Goal: Transaction & Acquisition: Purchase product/service

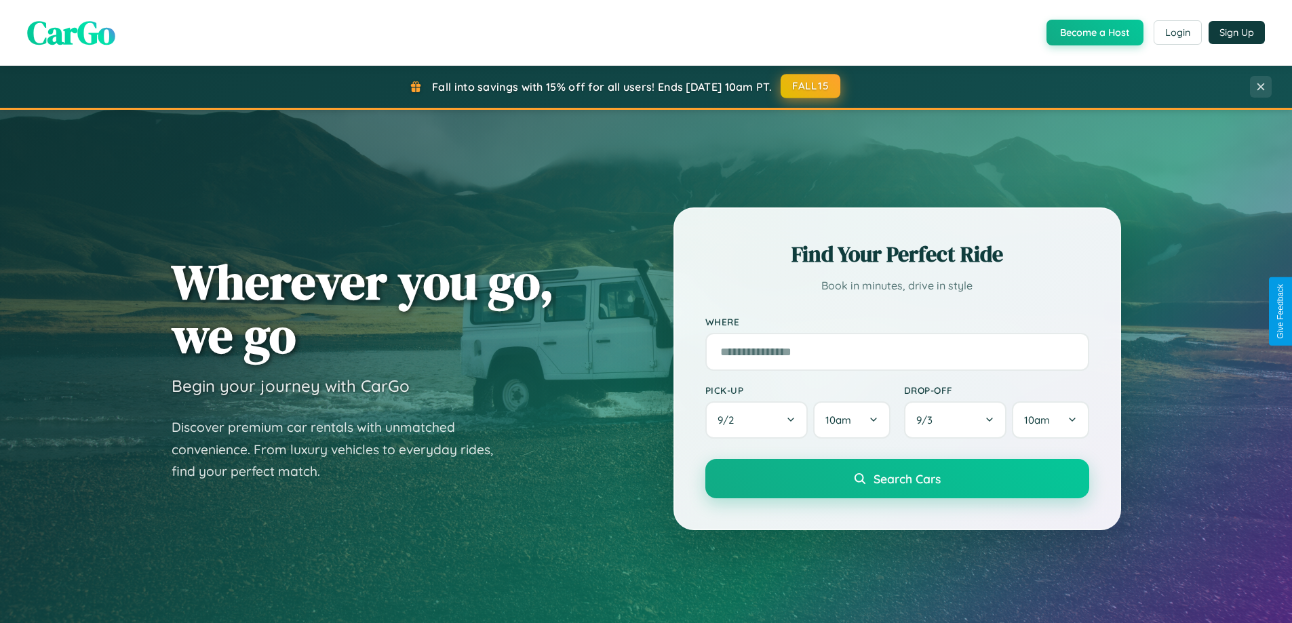
click at [811, 86] on button "FALL15" at bounding box center [810, 86] width 60 height 24
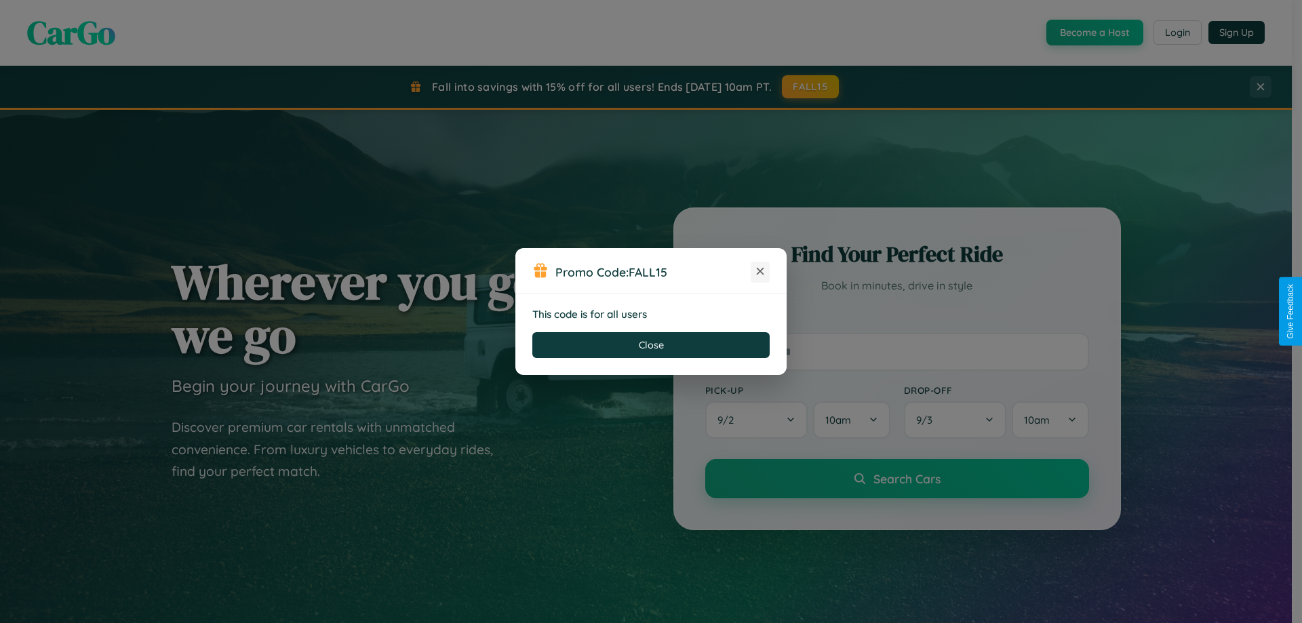
click at [760, 272] on icon at bounding box center [760, 271] width 14 height 14
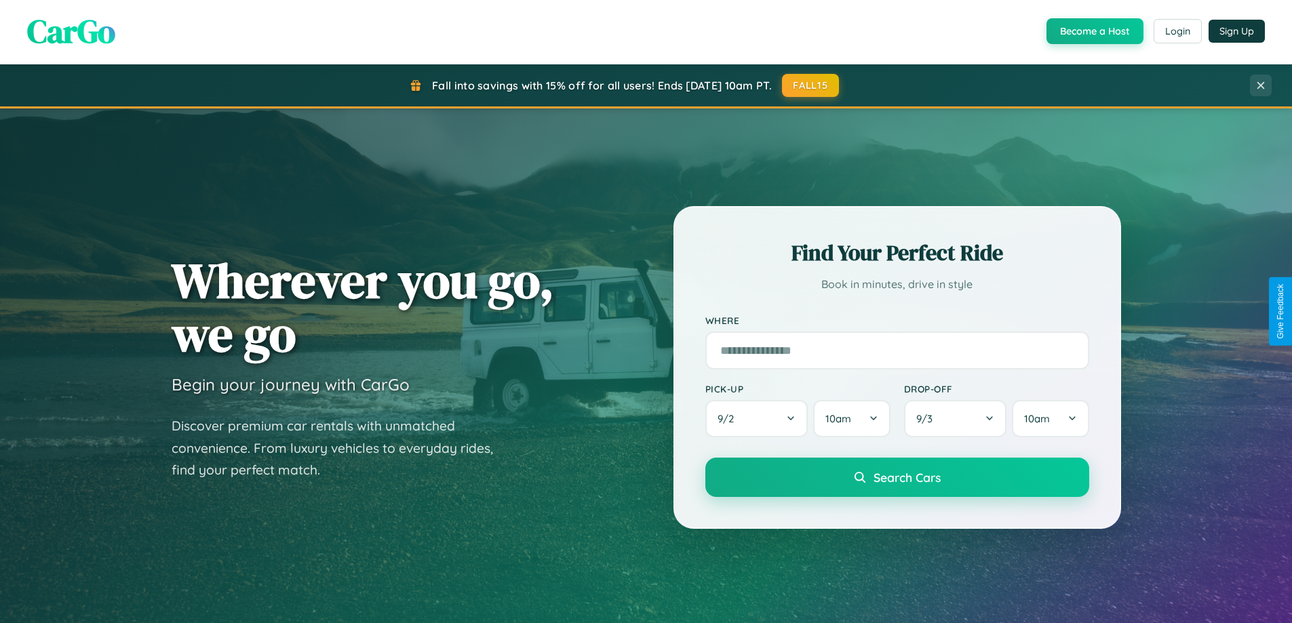
scroll to position [40, 0]
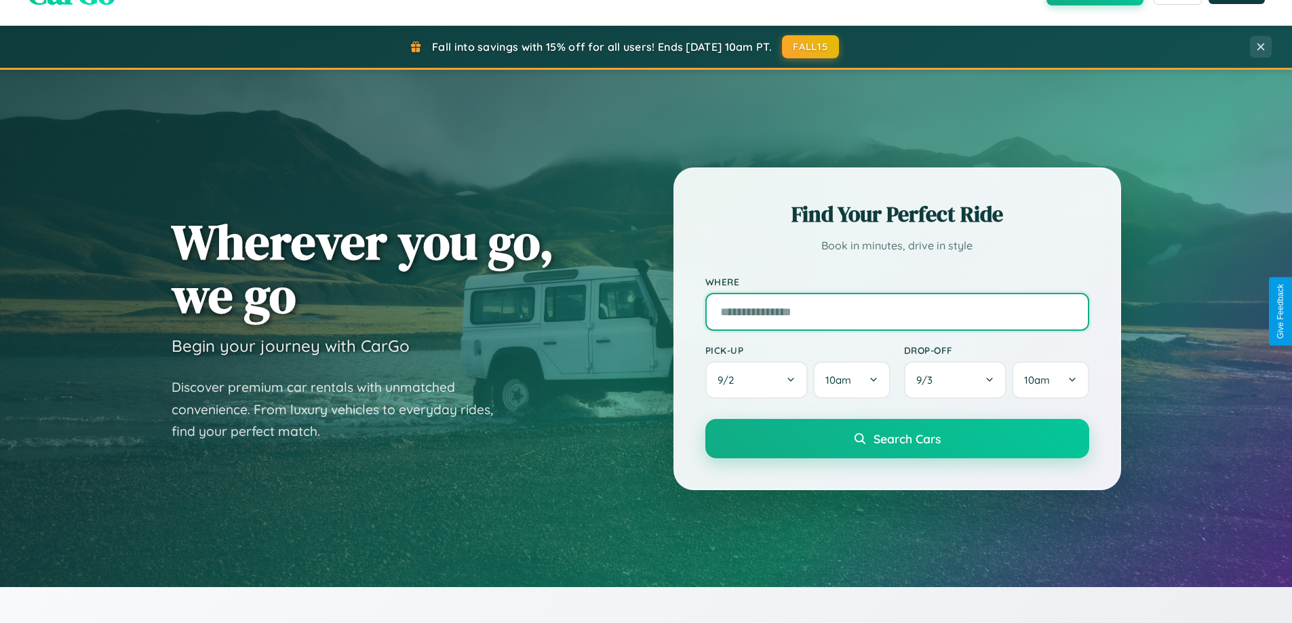
click at [896, 311] on input "text" at bounding box center [897, 312] width 384 height 38
type input "**********"
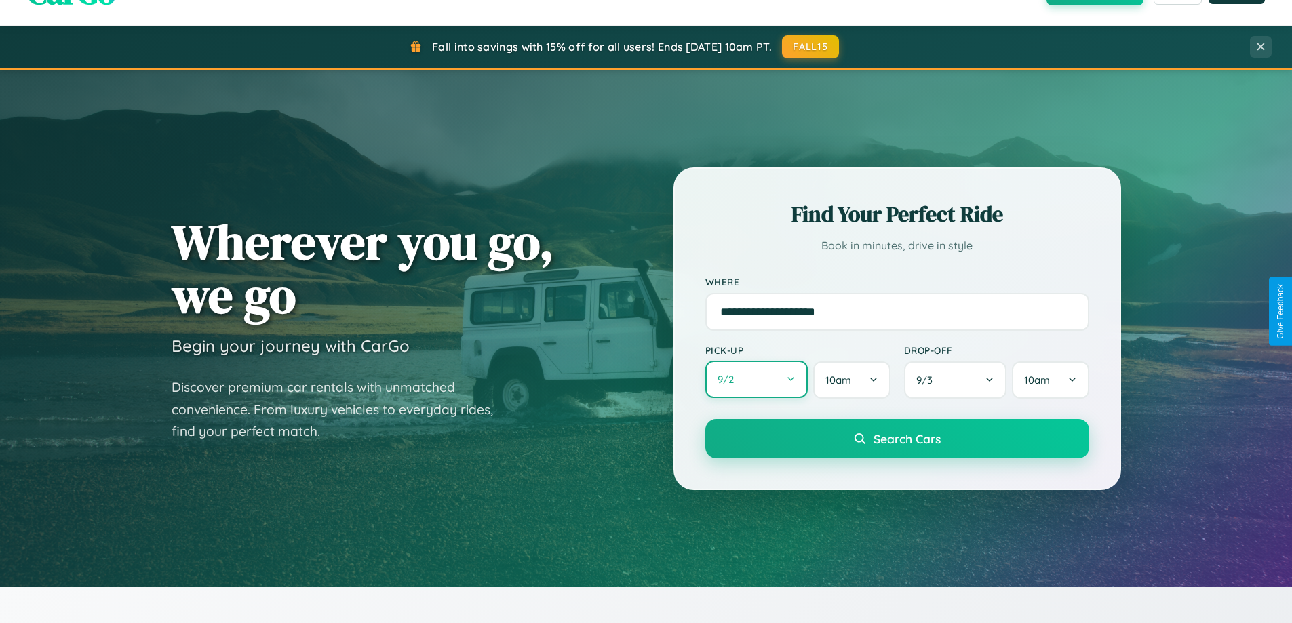
click at [756, 380] on button "9 / 2" at bounding box center [756, 379] width 103 height 37
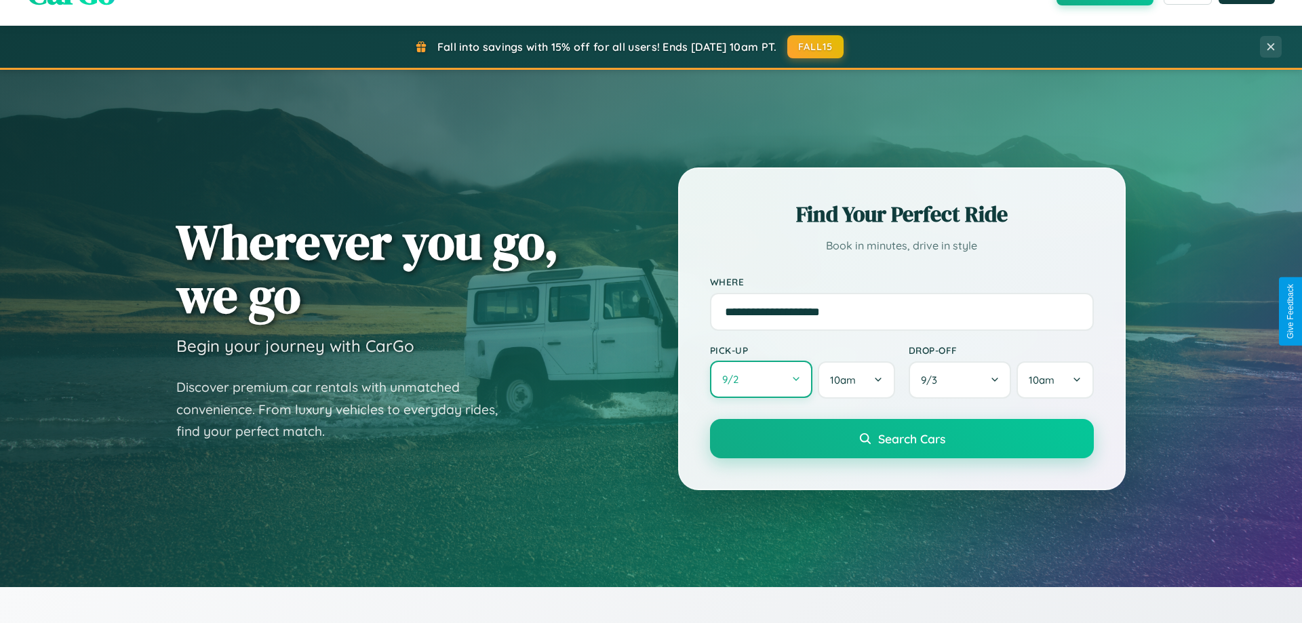
select select "*"
select select "****"
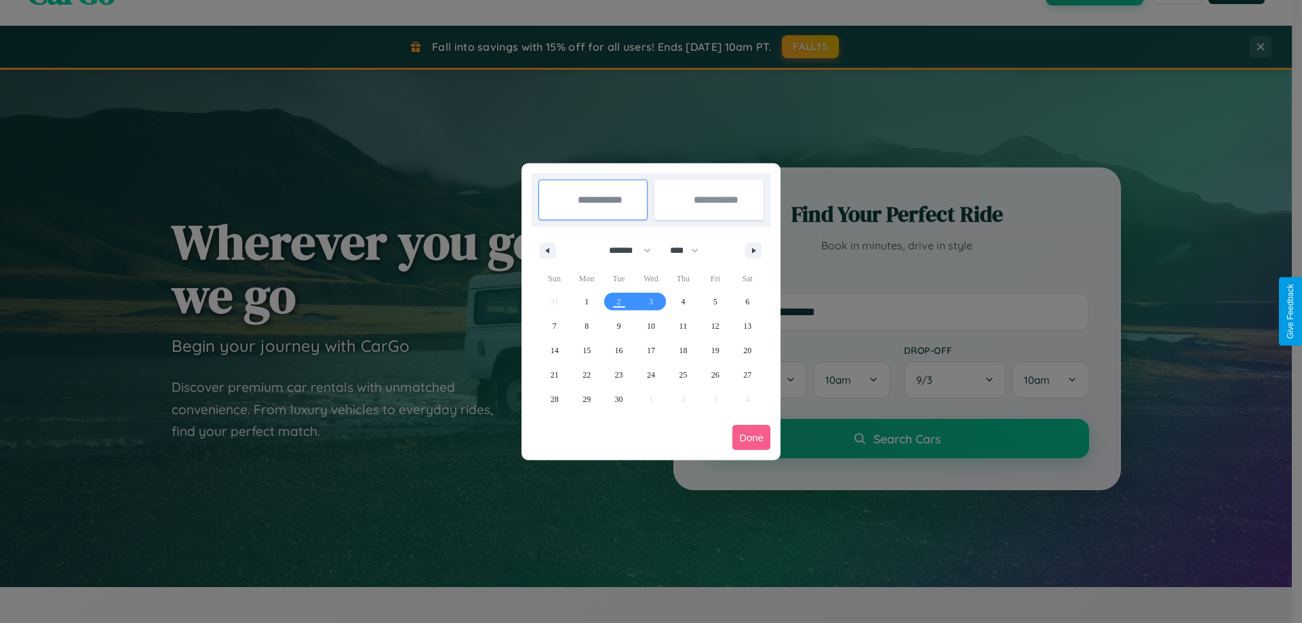
drag, startPoint x: 624, startPoint y: 250, endPoint x: 651, endPoint y: 272, distance: 34.7
click at [624, 250] on select "******* ******** ***** ***** *** **** **** ****** ********* ******* ******** **…" at bounding box center [628, 250] width 58 height 22
select select "*"
drag, startPoint x: 690, startPoint y: 250, endPoint x: 651, endPoint y: 272, distance: 44.9
click at [690, 250] on select "**** **** **** **** **** **** **** **** **** **** **** **** **** **** **** ****…" at bounding box center [683, 250] width 41 height 22
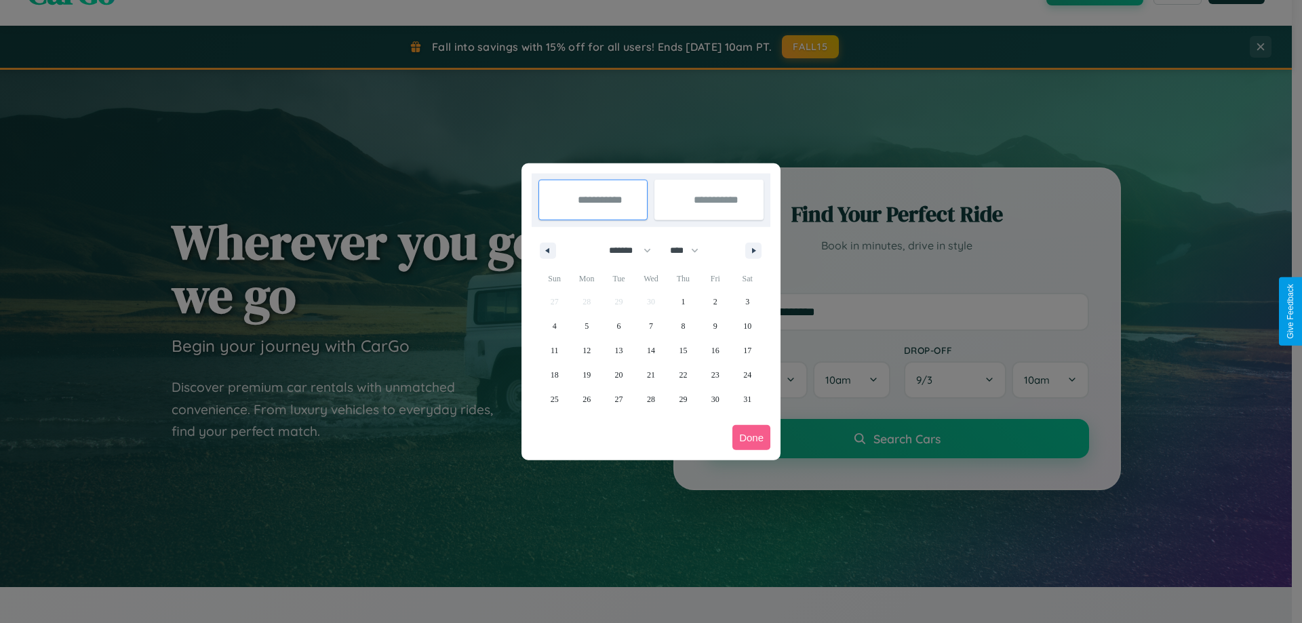
select select "****"
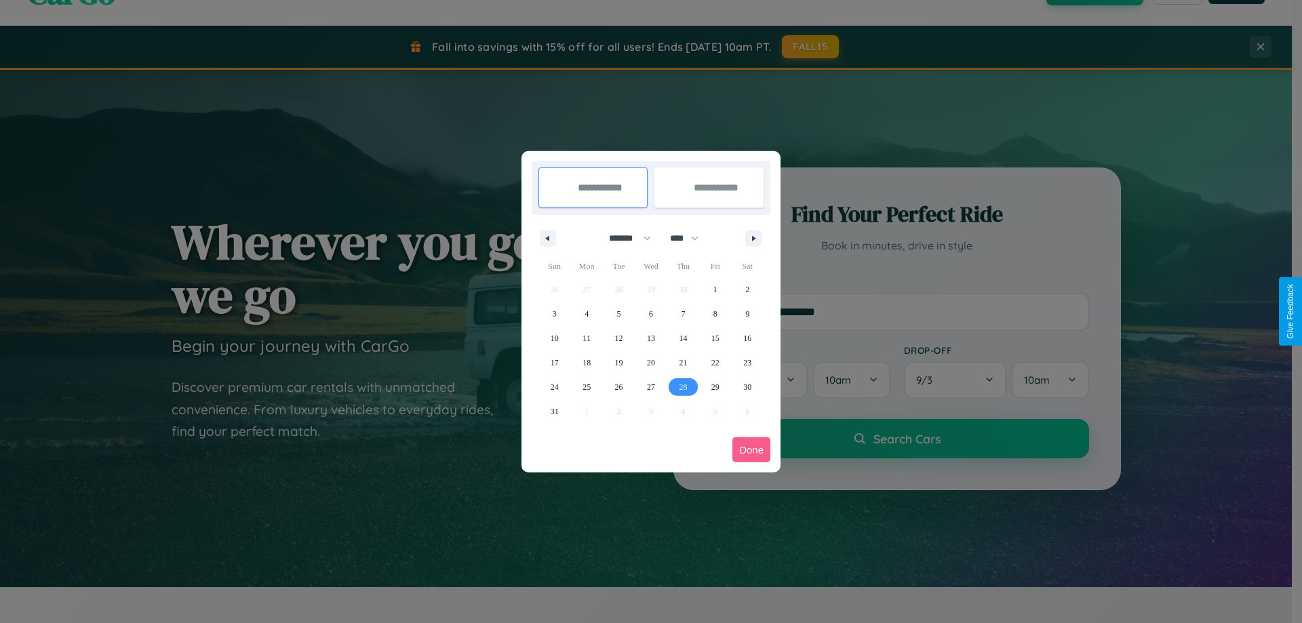
click at [683, 386] on span "28" at bounding box center [683, 387] width 8 height 24
type input "**********"
click at [753, 238] on icon "button" at bounding box center [756, 238] width 7 height 5
select select "*"
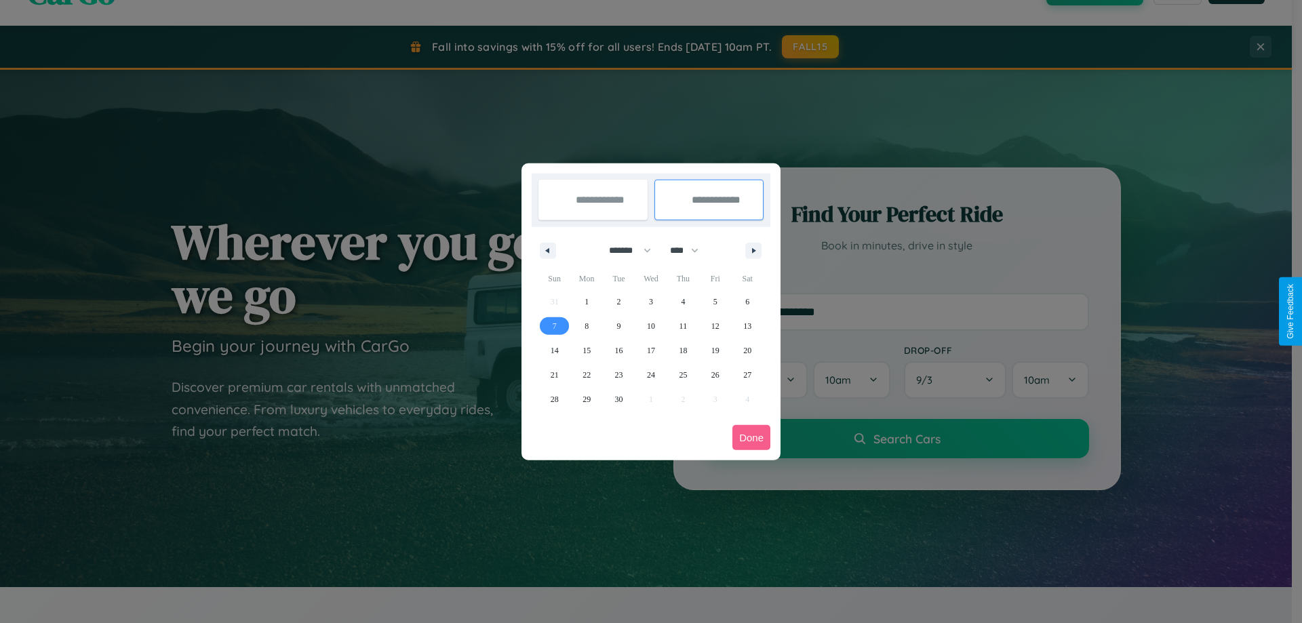
click at [554, 325] on span "7" at bounding box center [555, 326] width 4 height 24
type input "**********"
select select "*"
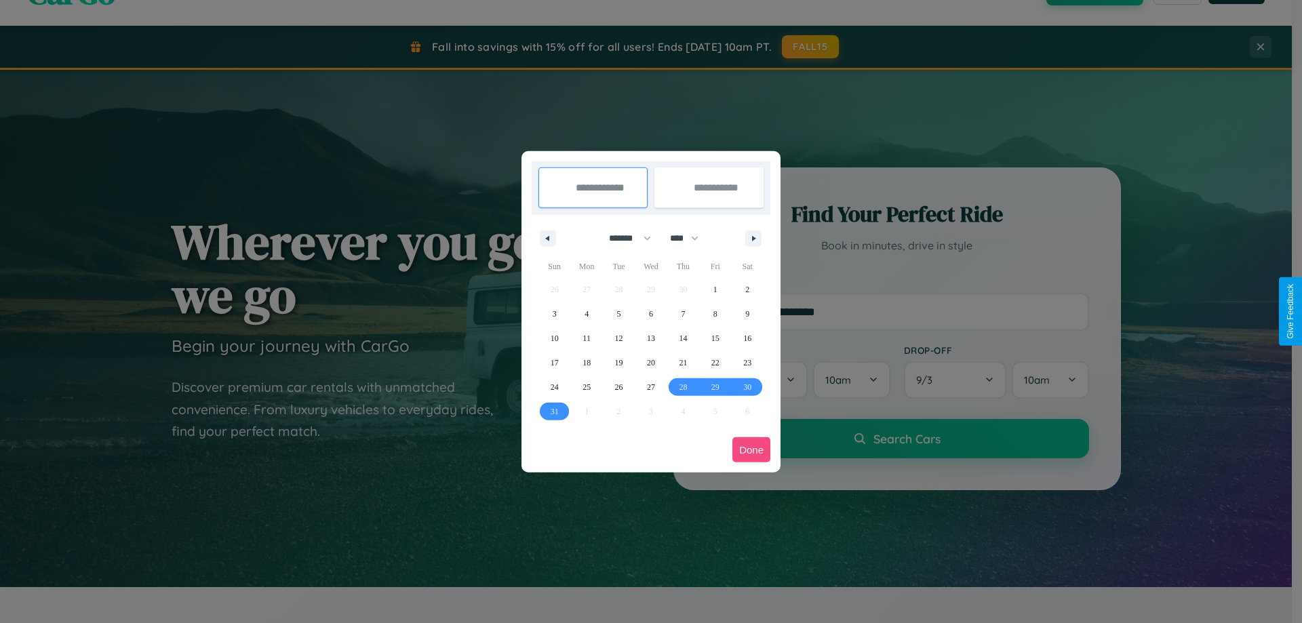
click at [751, 450] on button "Done" at bounding box center [751, 449] width 38 height 25
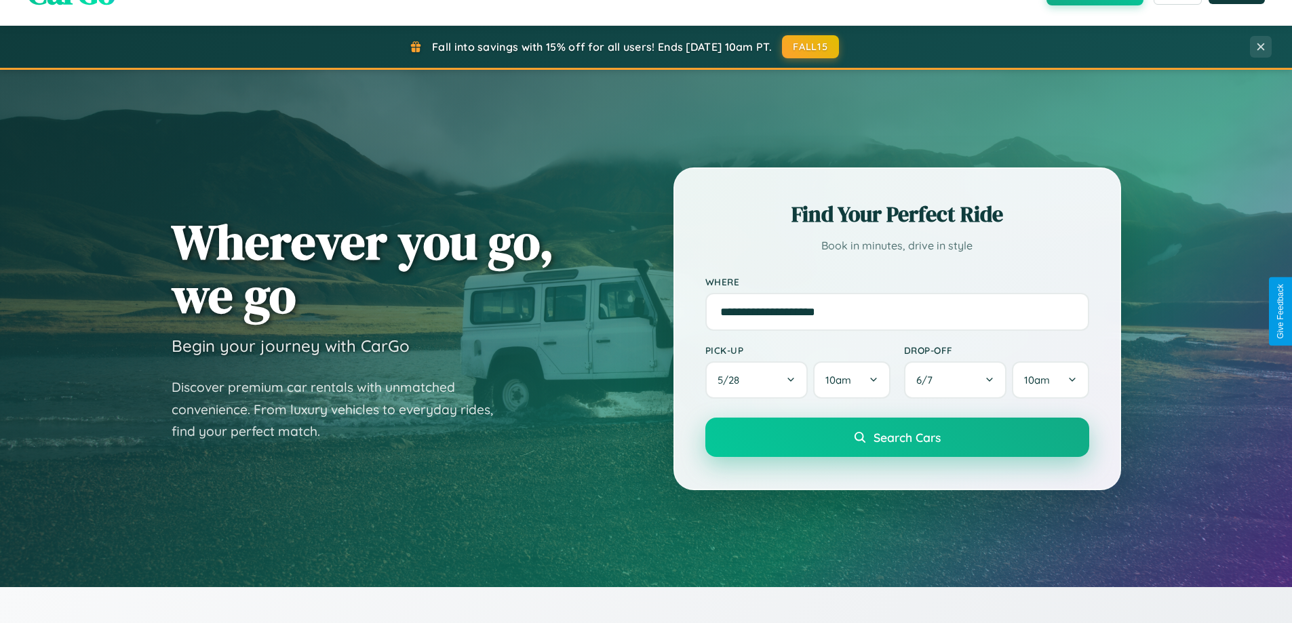
click at [896, 437] on span "Search Cars" at bounding box center [906, 437] width 67 height 15
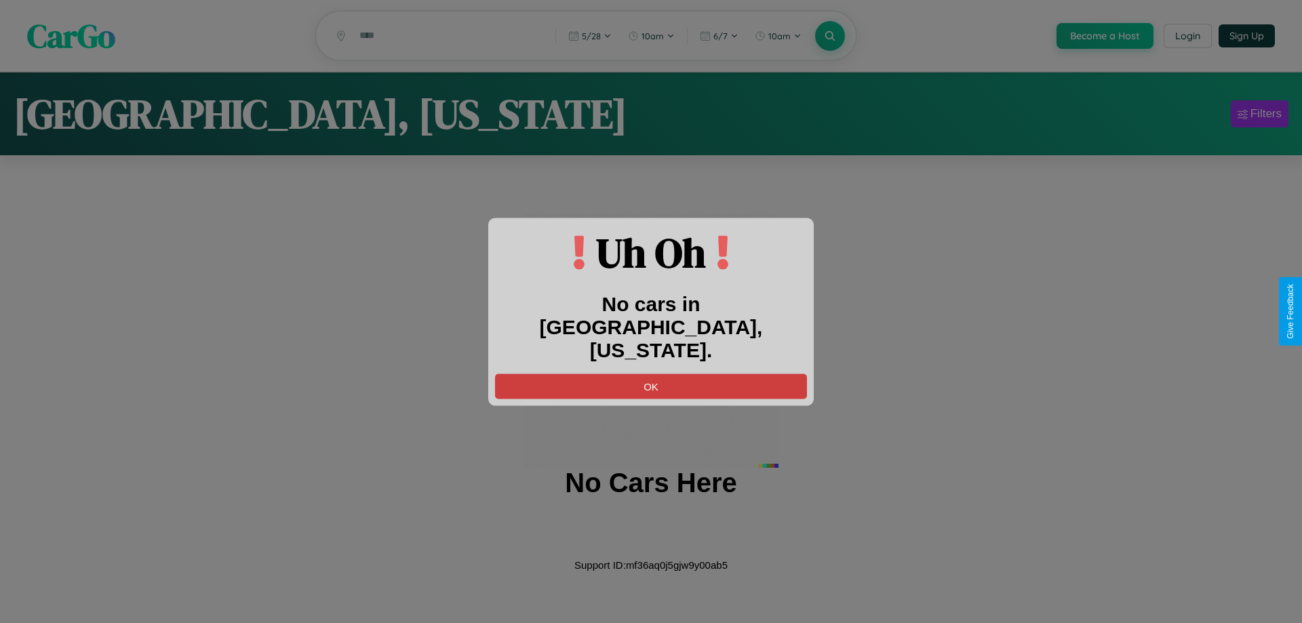
click at [651, 374] on button "OK" at bounding box center [651, 386] width 312 height 25
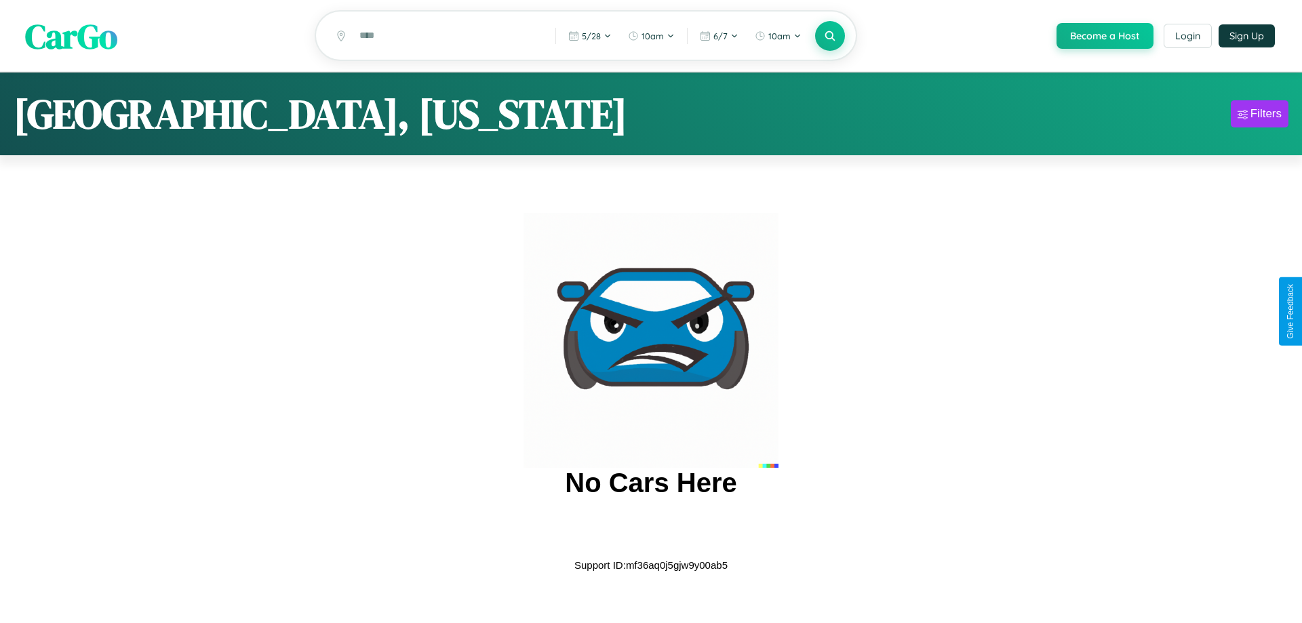
click at [71, 37] on span "CarGo" at bounding box center [71, 35] width 92 height 47
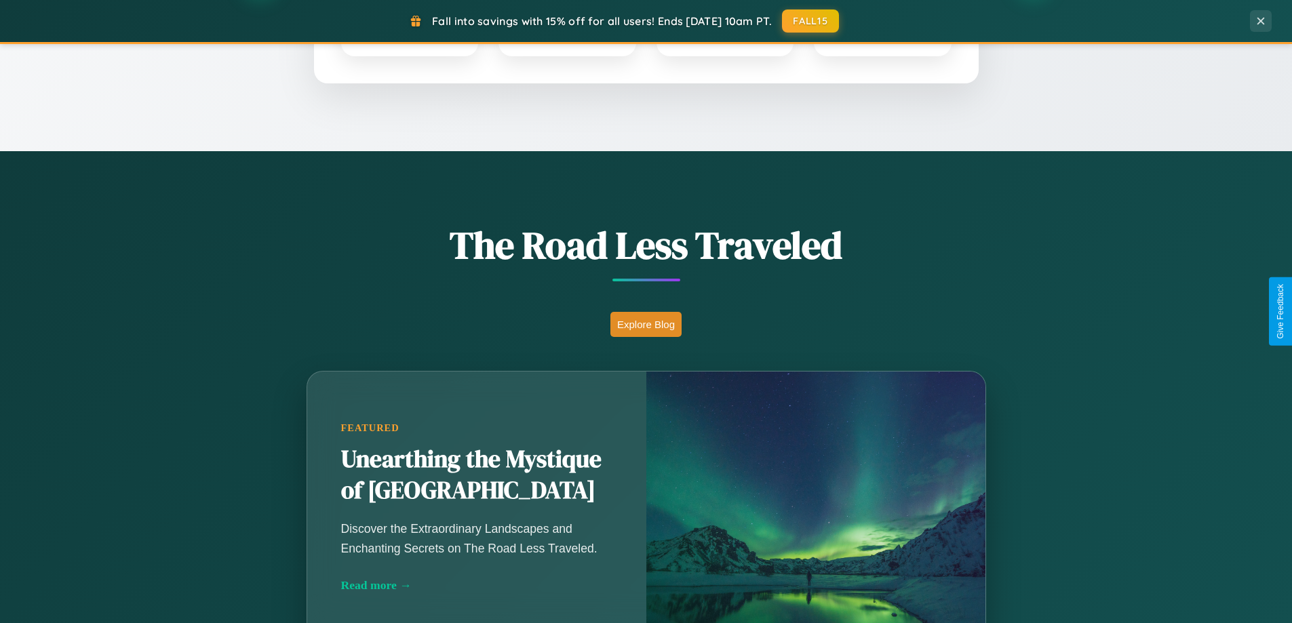
scroll to position [933, 0]
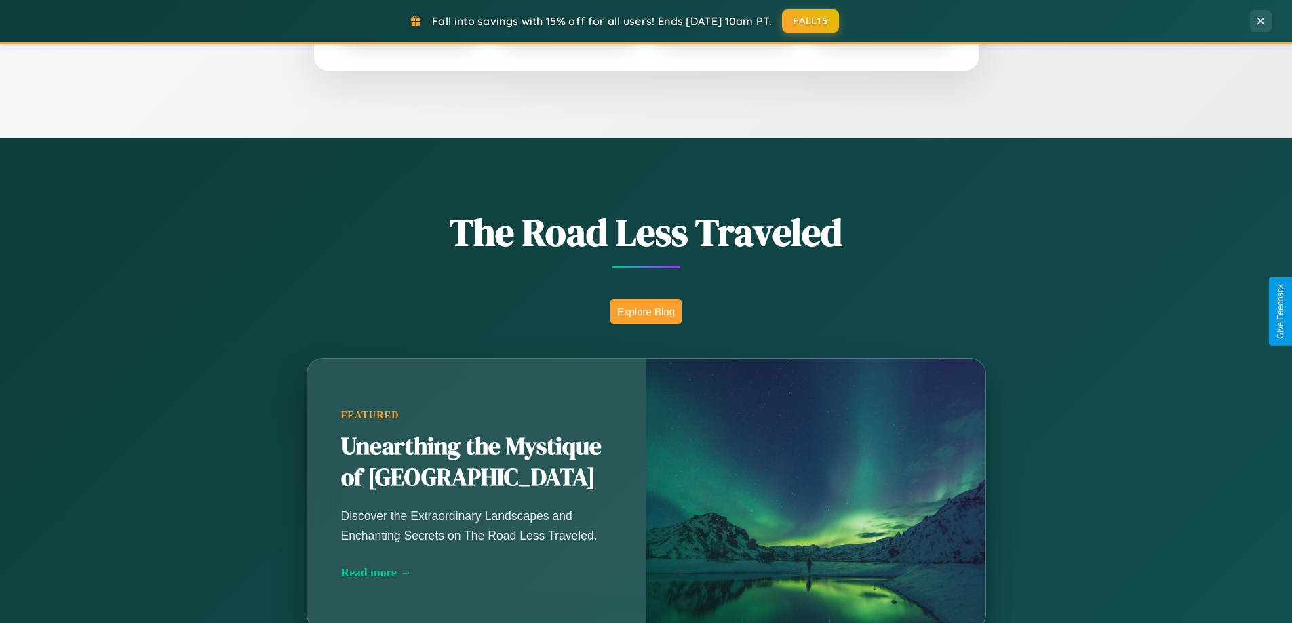
click at [645, 311] on button "Explore Blog" at bounding box center [645, 311] width 71 height 25
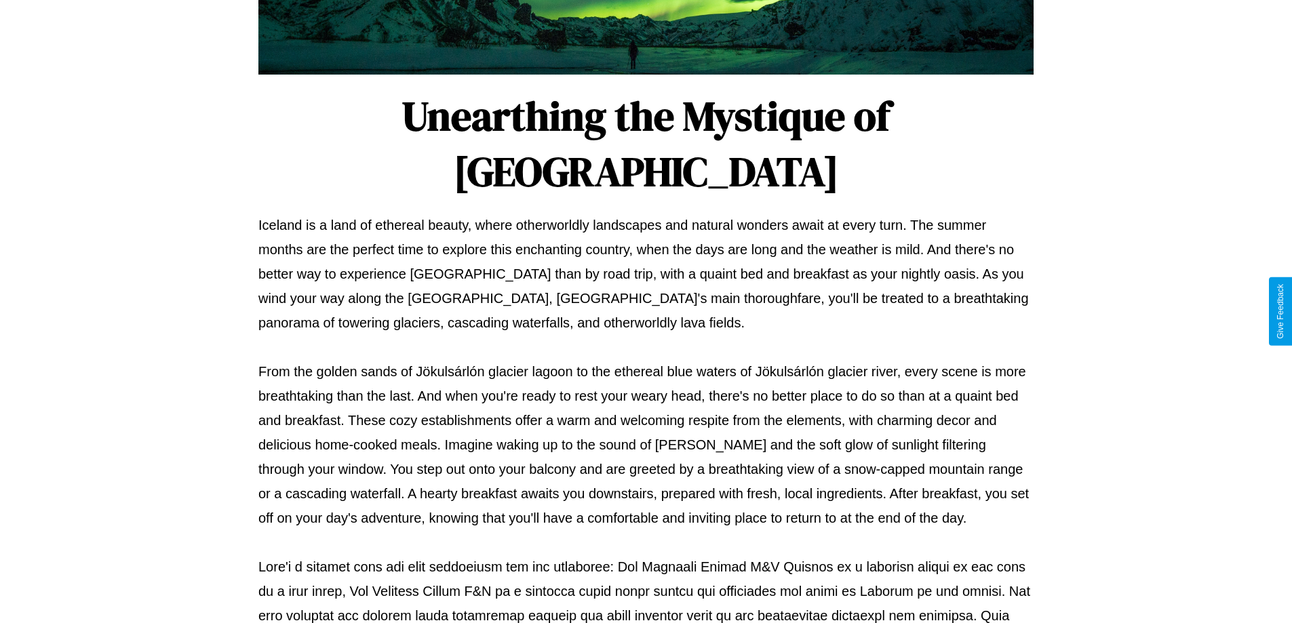
scroll to position [439, 0]
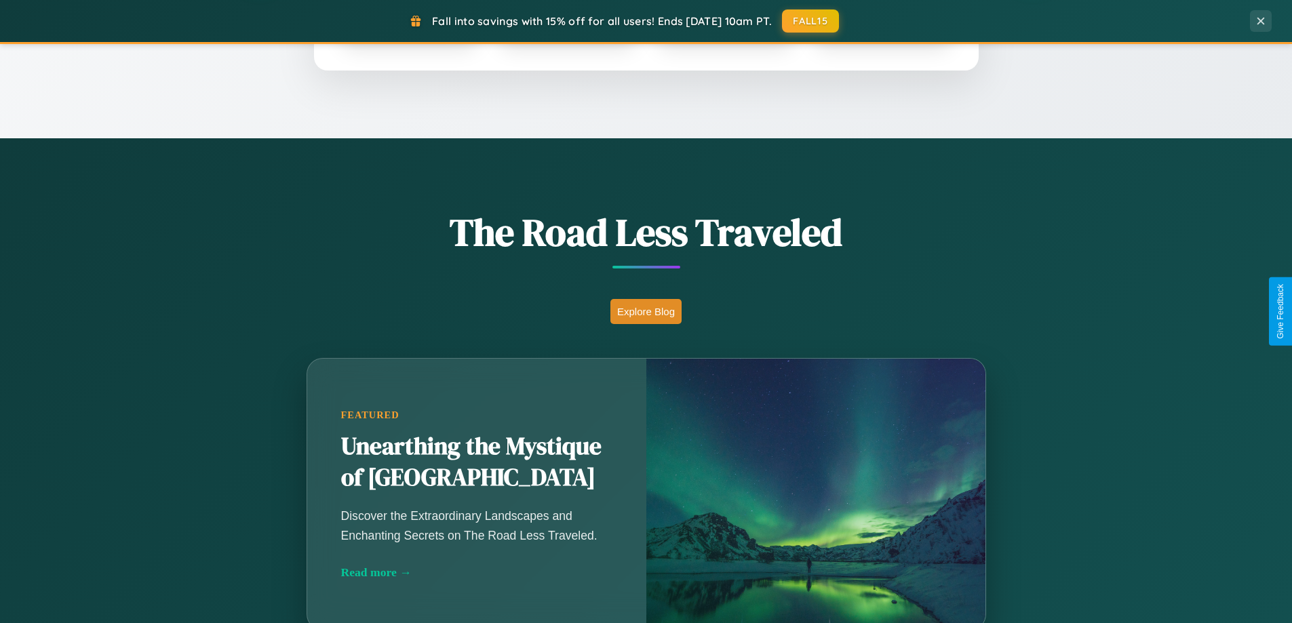
scroll to position [2178, 0]
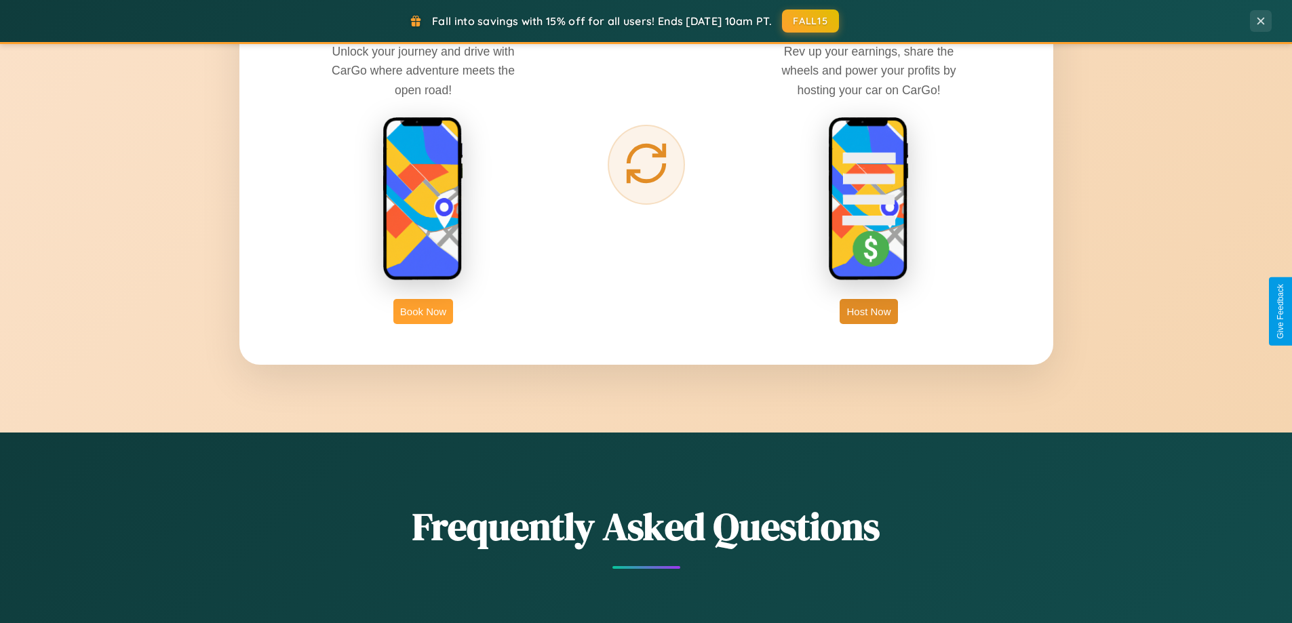
click at [423, 311] on button "Book Now" at bounding box center [423, 311] width 60 height 25
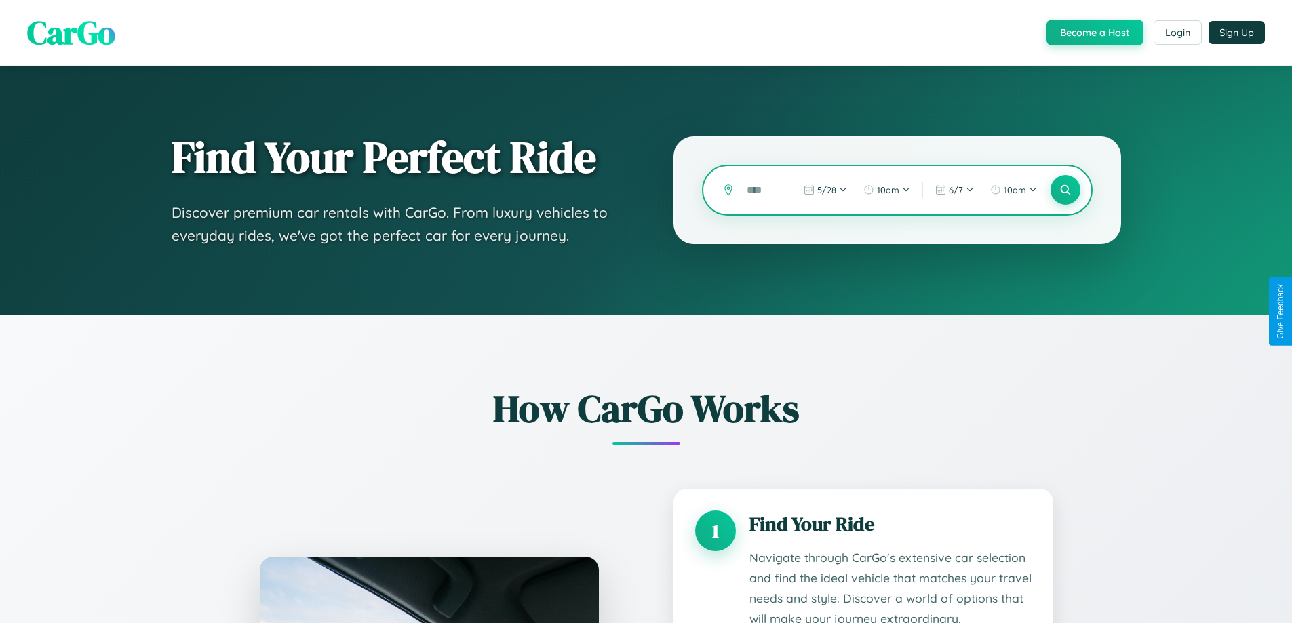
click at [759, 190] on input "text" at bounding box center [758, 190] width 37 height 24
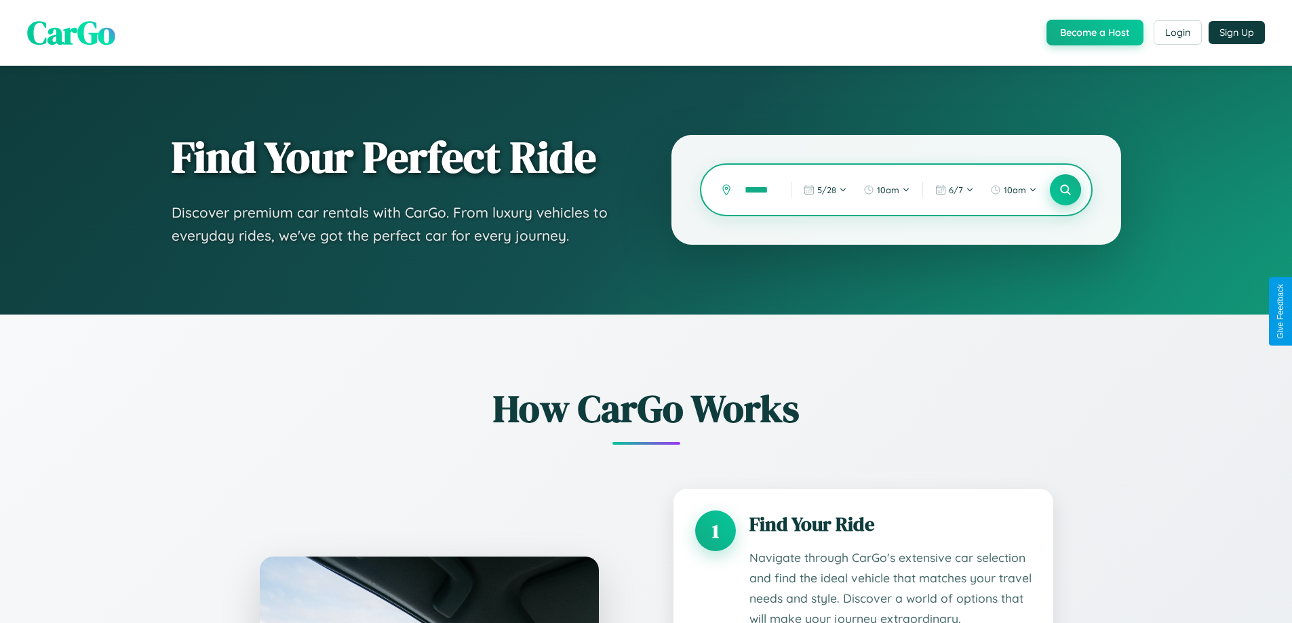
type input "******"
click at [1064, 190] on icon at bounding box center [1064, 190] width 13 height 13
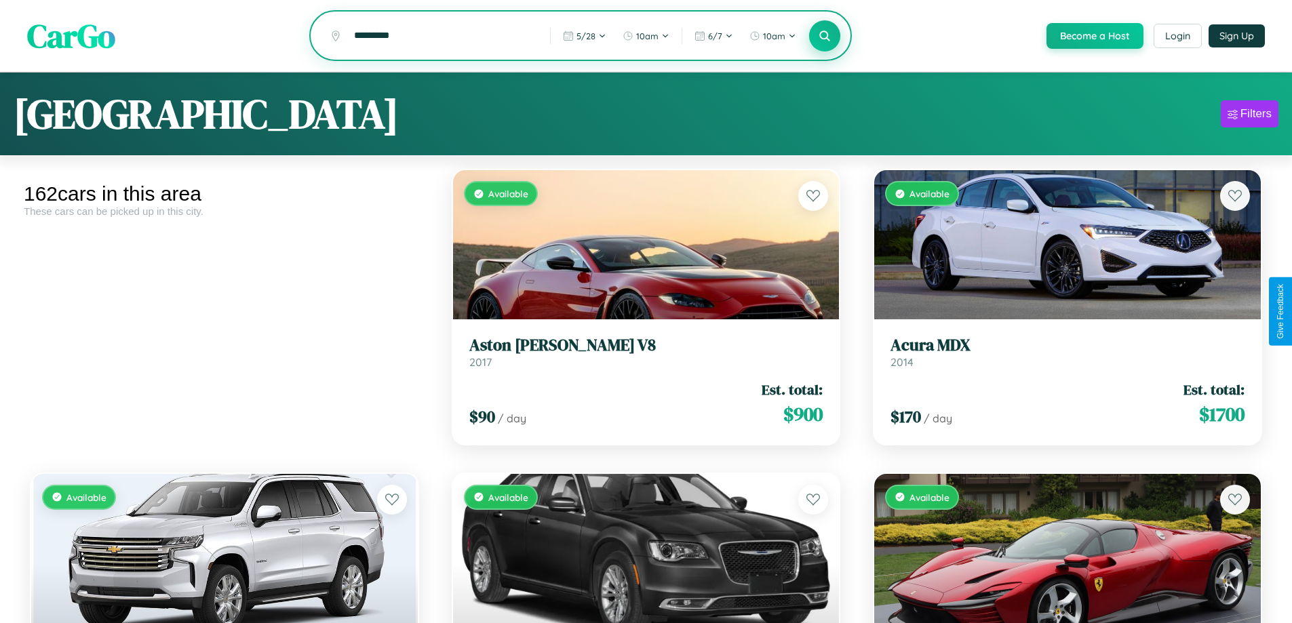
click at [824, 37] on icon at bounding box center [824, 35] width 13 height 13
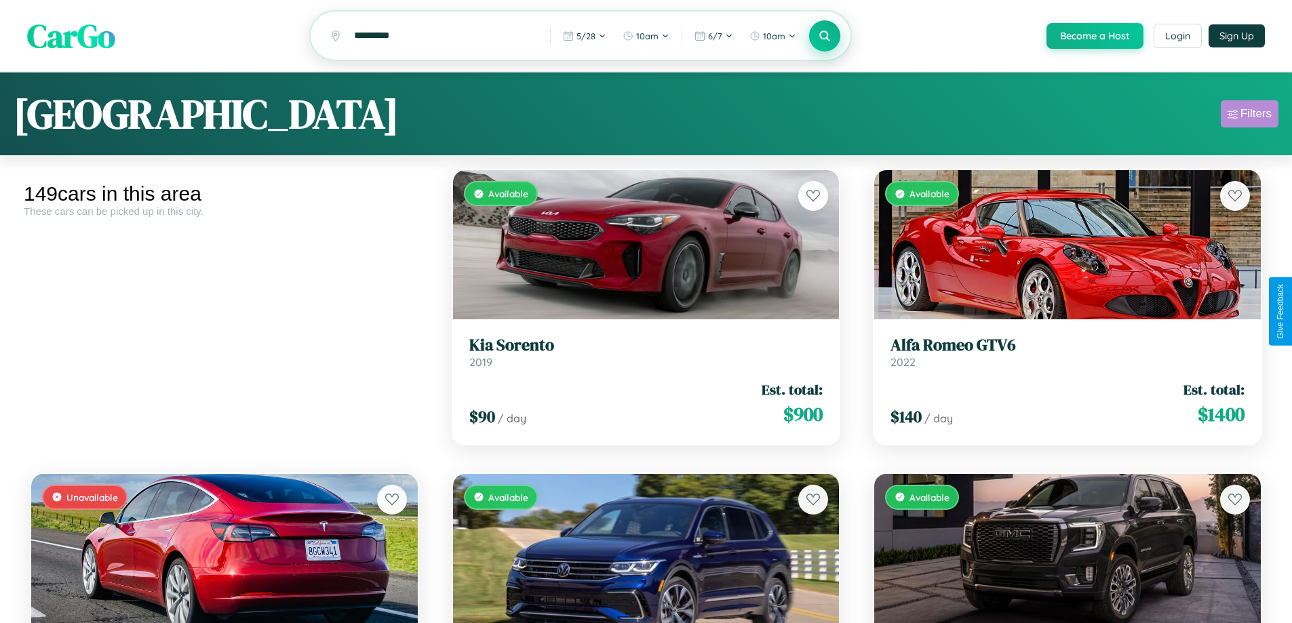
click at [1249, 116] on div "Filters" at bounding box center [1255, 114] width 31 height 14
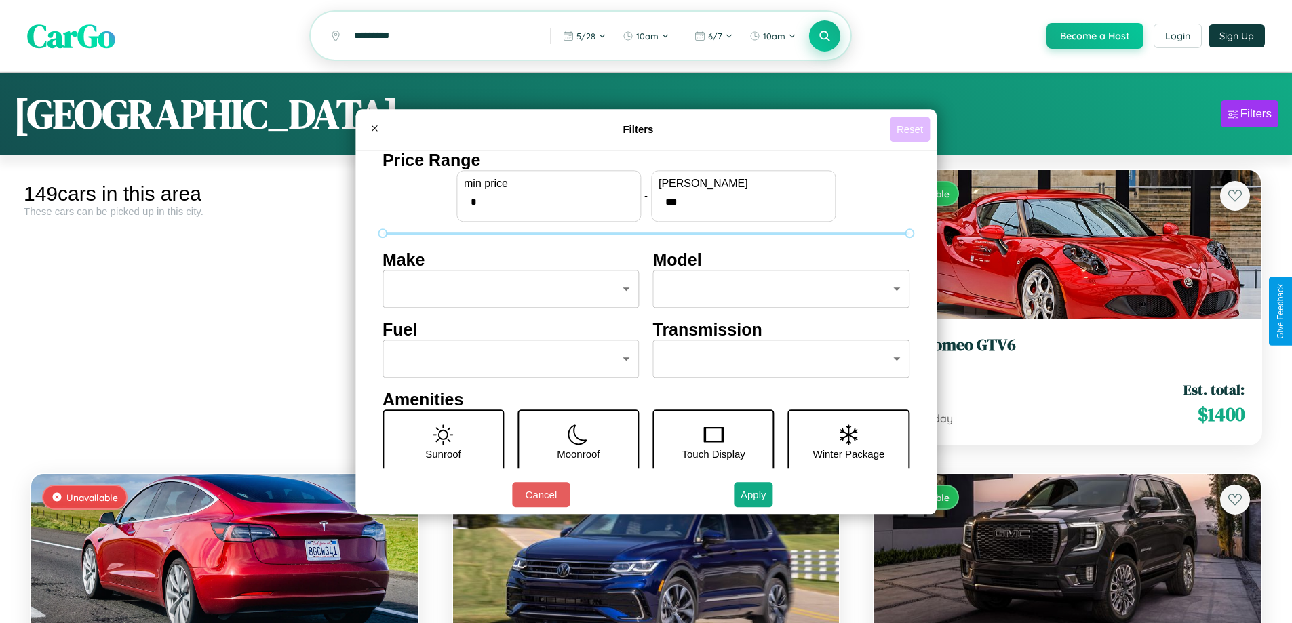
click at [911, 129] on button "Reset" at bounding box center [910, 129] width 40 height 25
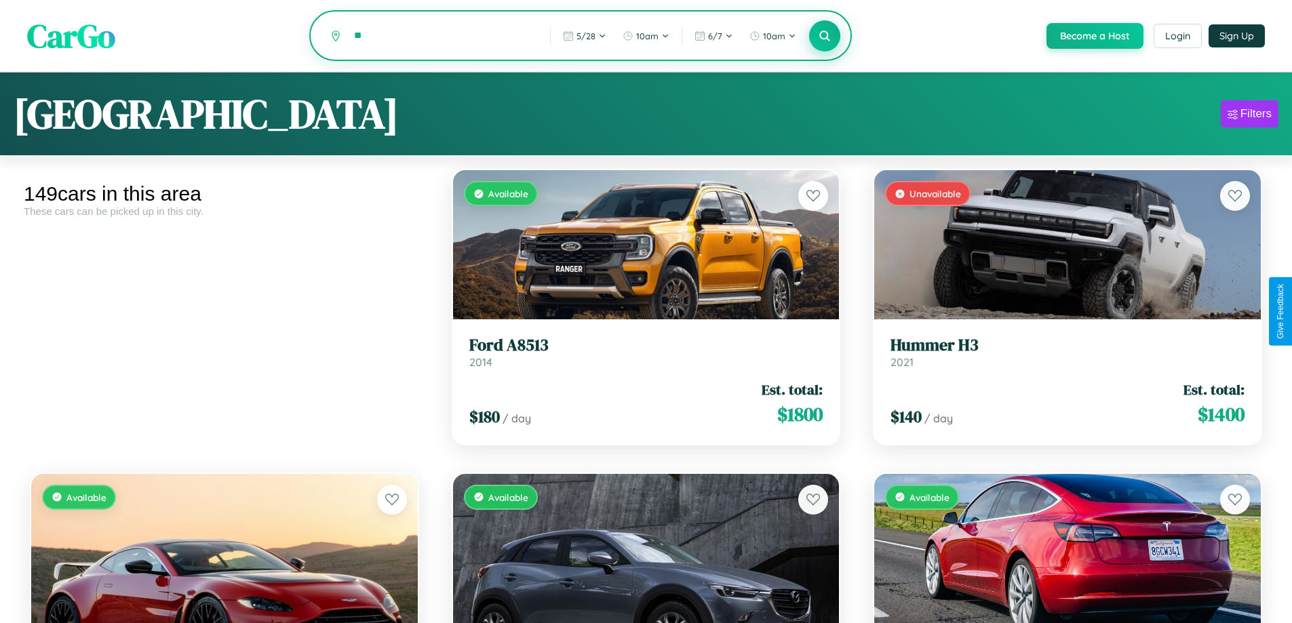
type input "*"
type input "**********"
click at [824, 37] on icon at bounding box center [824, 35] width 13 height 13
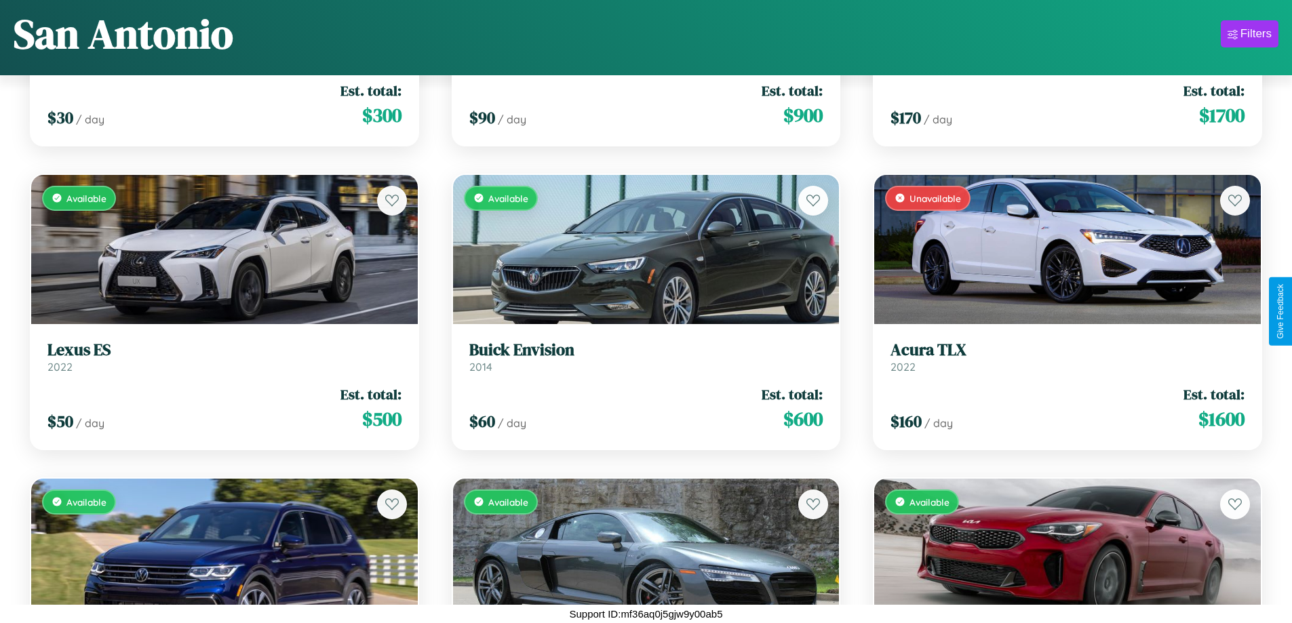
scroll to position [14157, 0]
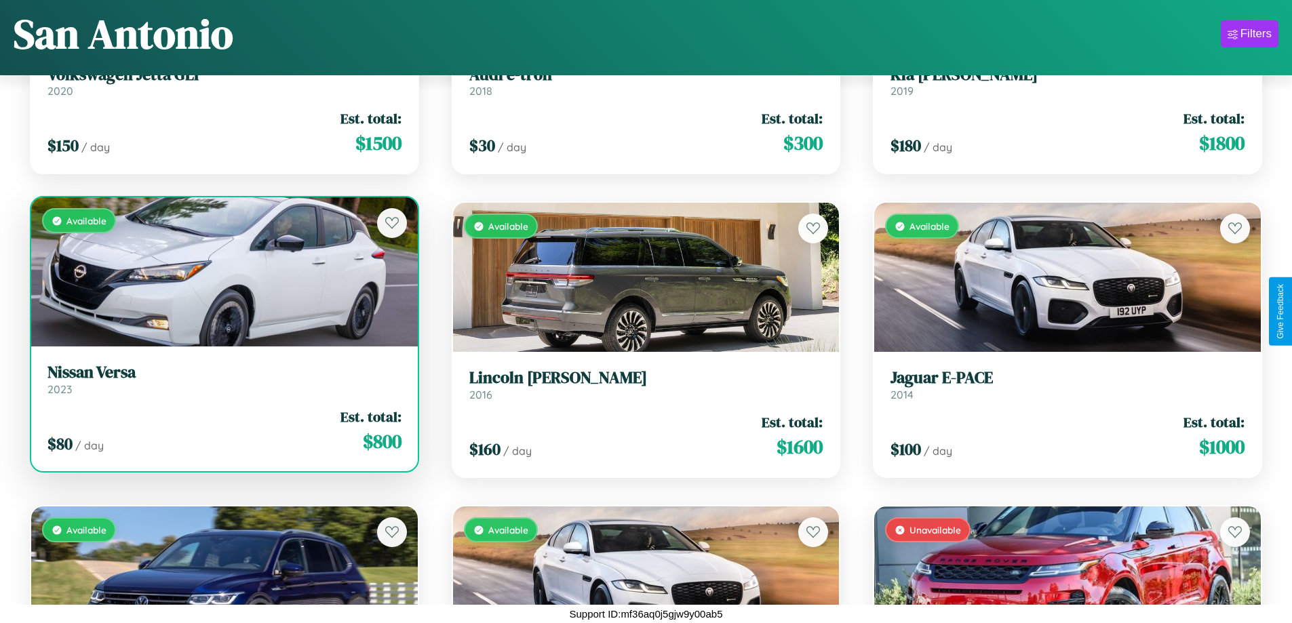
click at [222, 380] on h3 "Nissan Versa" at bounding box center [224, 373] width 354 height 20
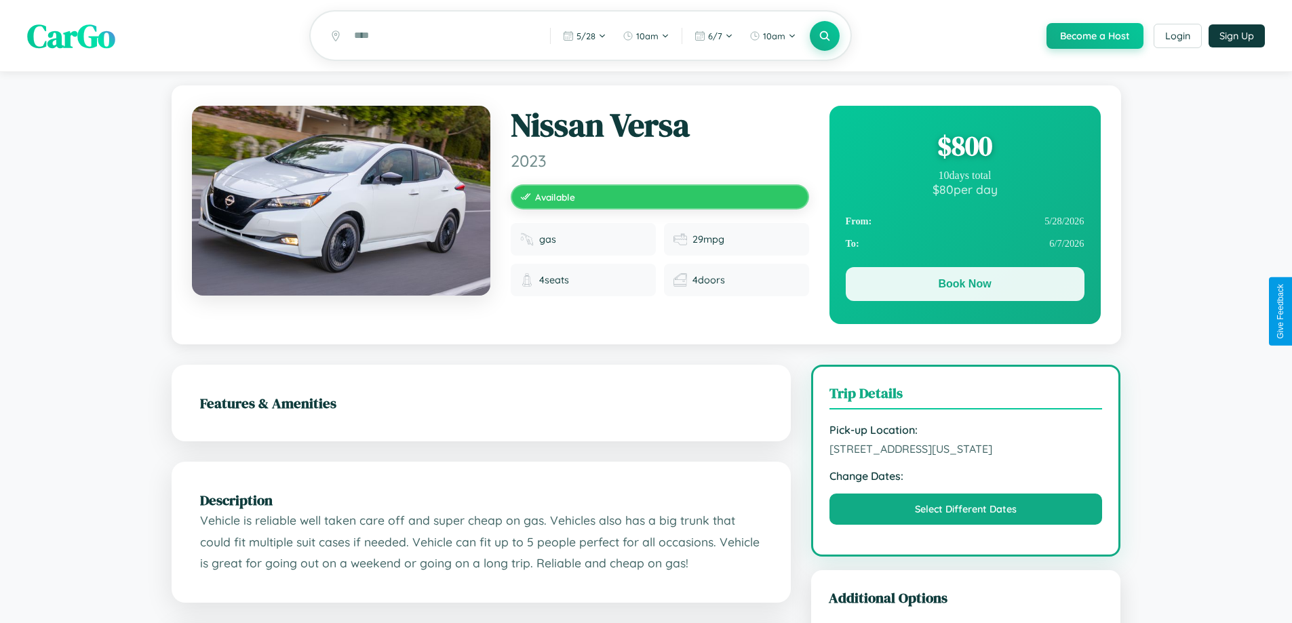
click at [964, 286] on button "Book Now" at bounding box center [964, 284] width 239 height 34
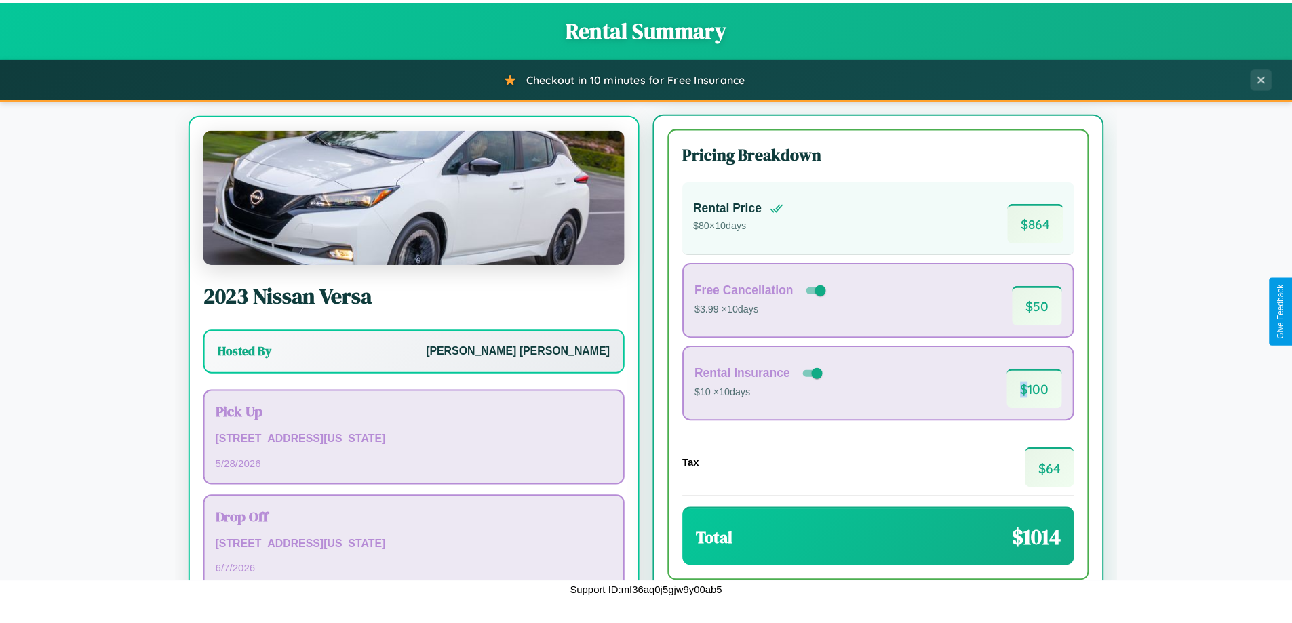
scroll to position [63, 0]
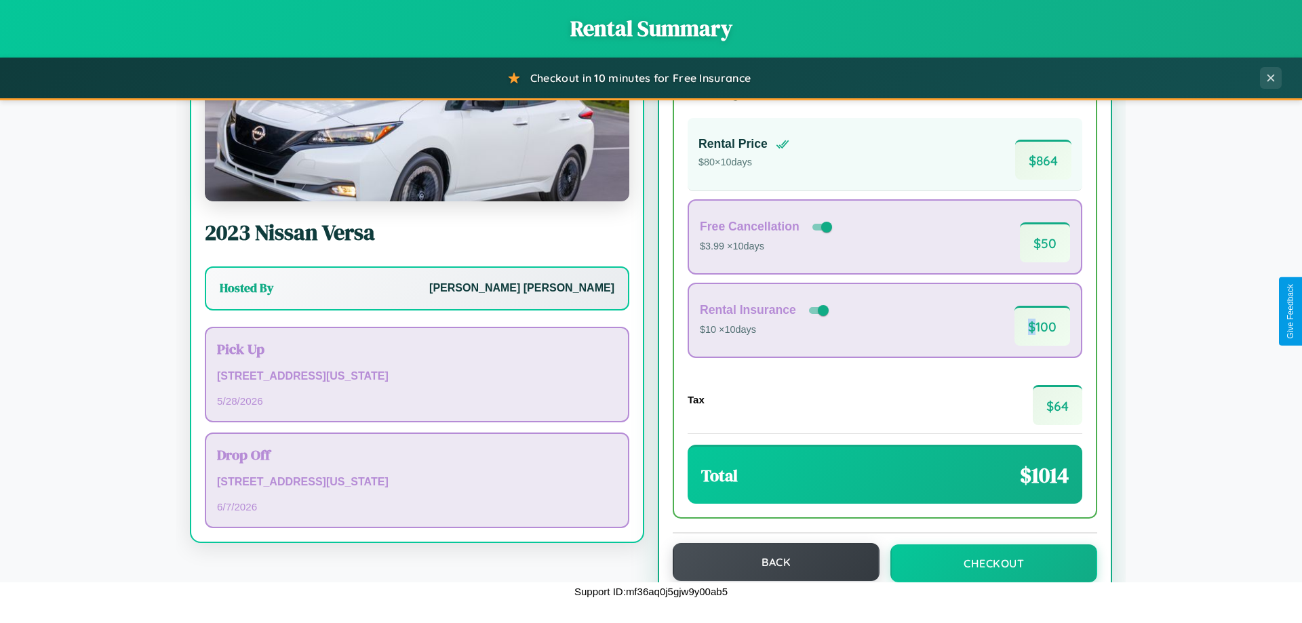
click at [770, 562] on button "Back" at bounding box center [776, 562] width 207 height 38
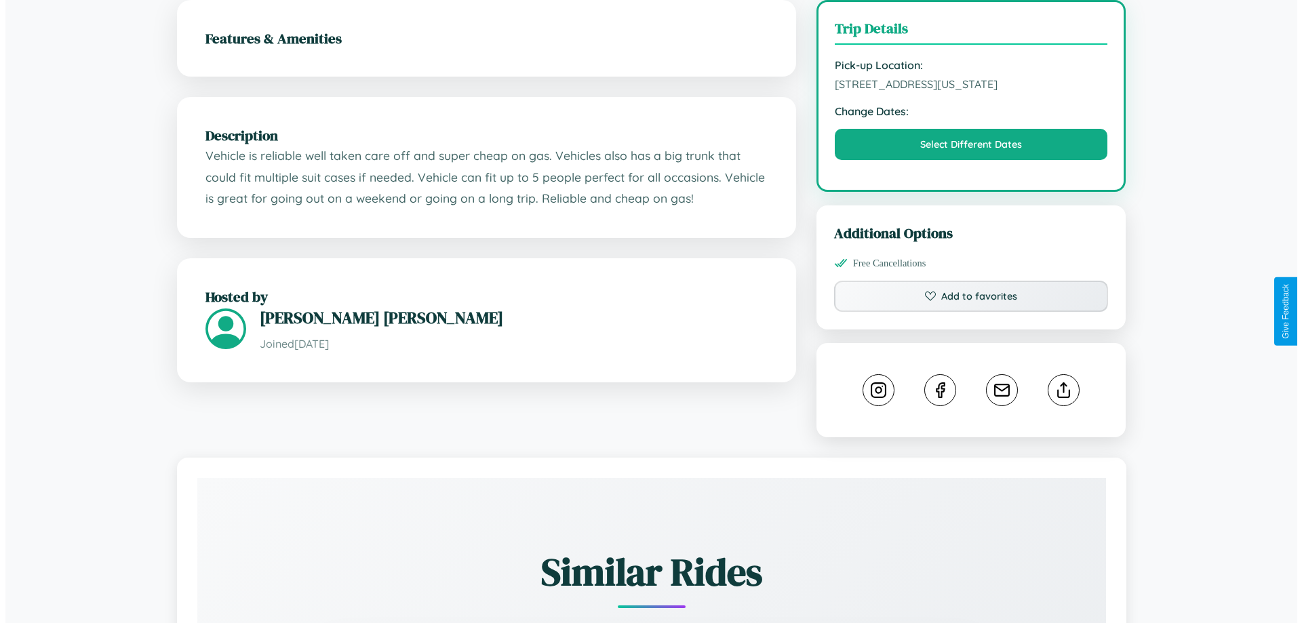
scroll to position [365, 0]
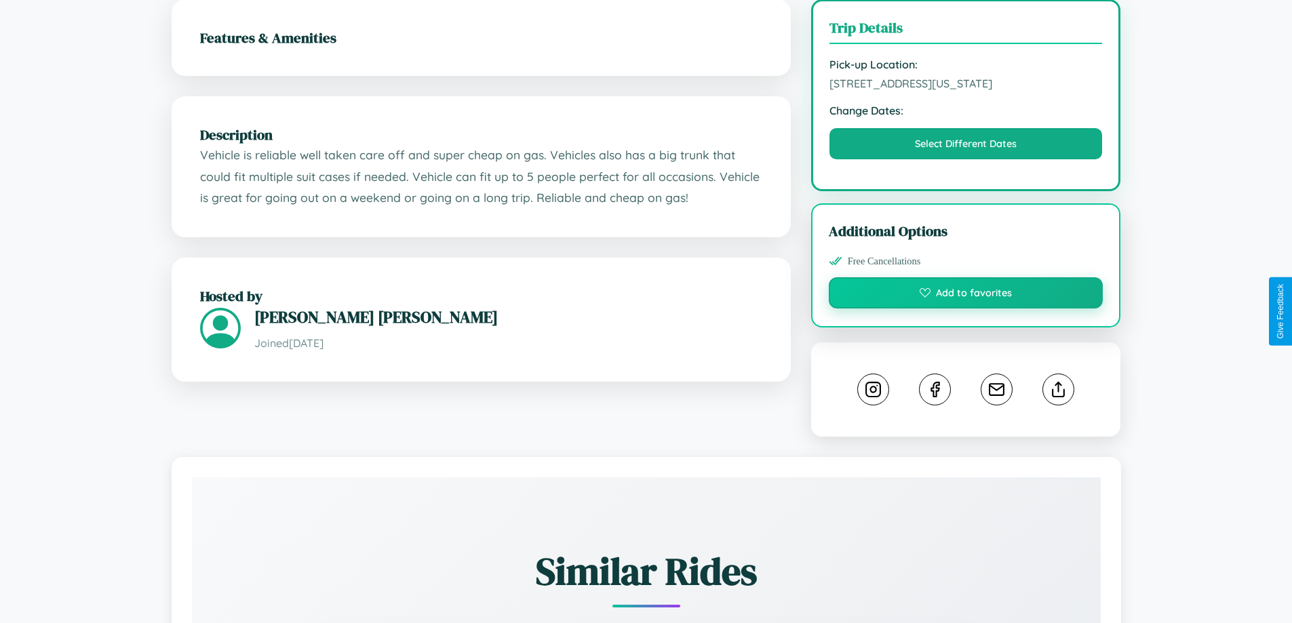
click at [965, 308] on button "Add to favorites" at bounding box center [966, 292] width 275 height 31
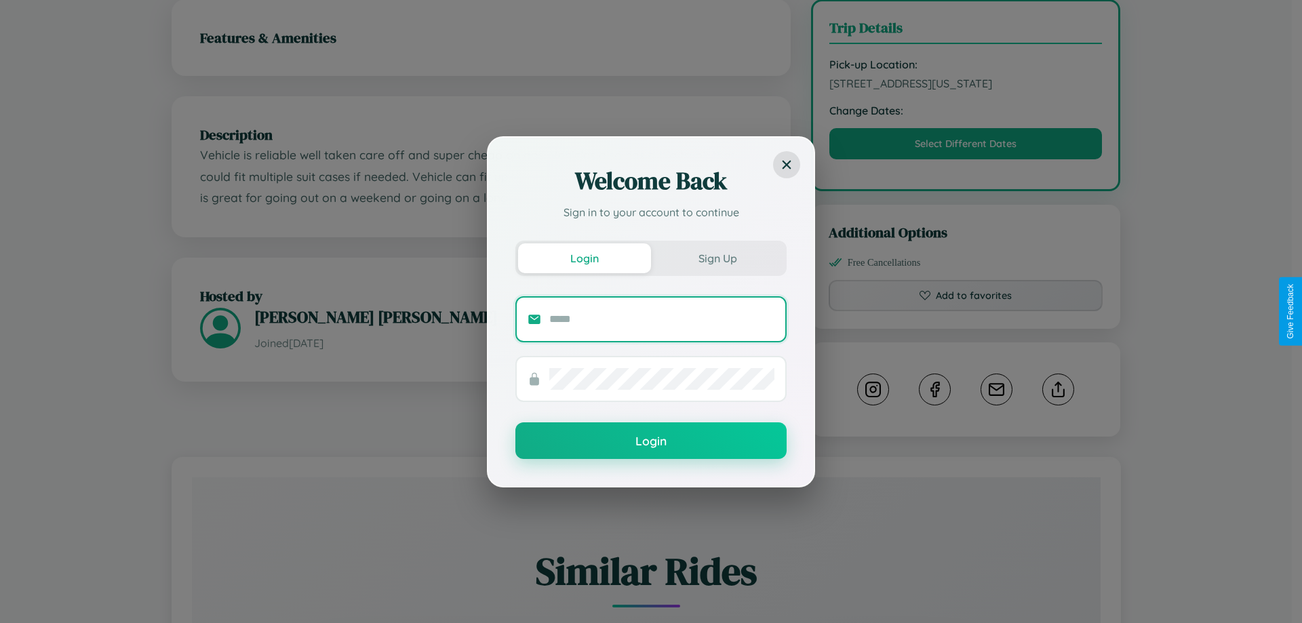
click at [662, 319] on input "text" at bounding box center [661, 319] width 225 height 22
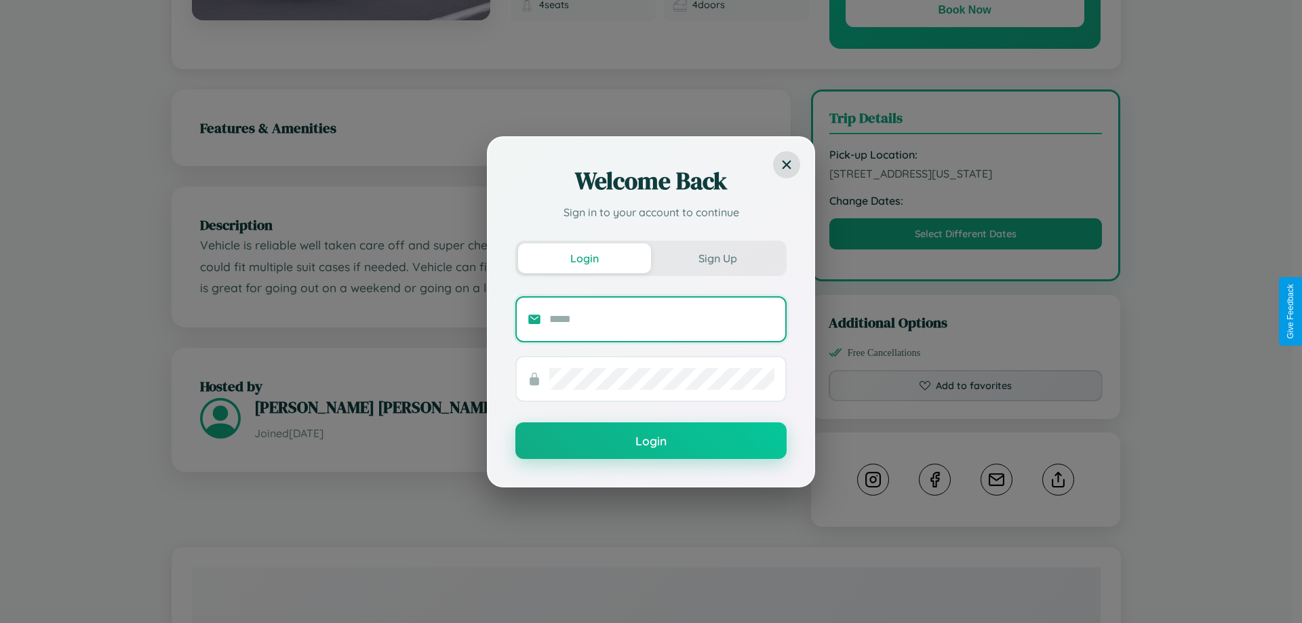
scroll to position [0, 0]
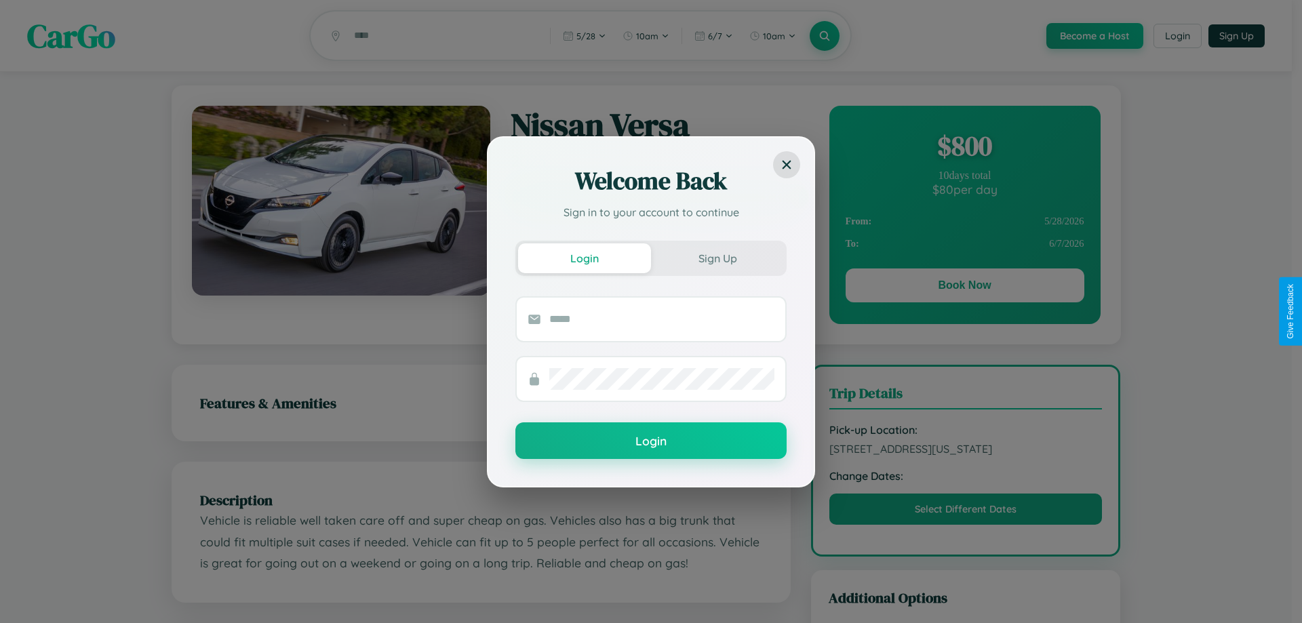
click at [964, 287] on div "Welcome Back Sign in to your account to continue Login Sign Up Login" at bounding box center [651, 311] width 1302 height 623
